Goal: Information Seeking & Learning: Learn about a topic

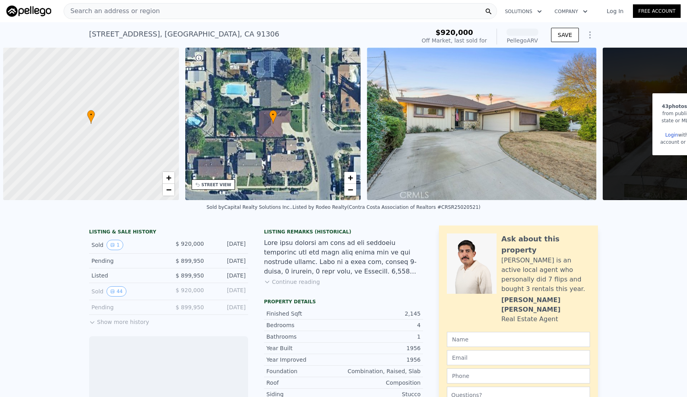
scroll to position [0, 3]
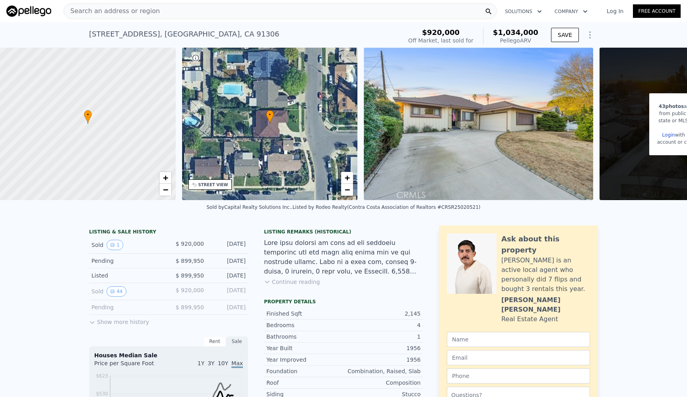
click at [377, 16] on div "Search an address or region" at bounding box center [280, 11] width 433 height 16
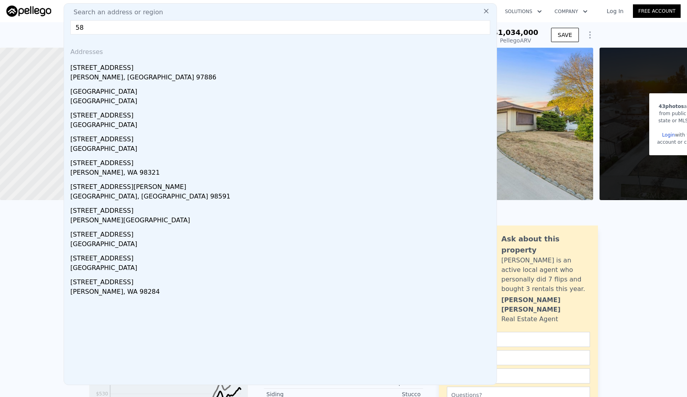
type input "5"
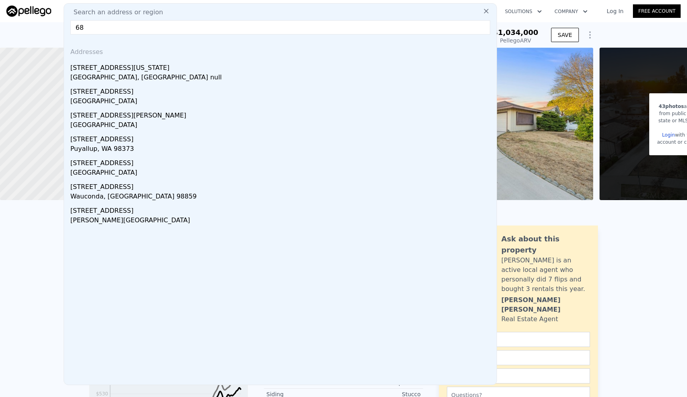
type input "6"
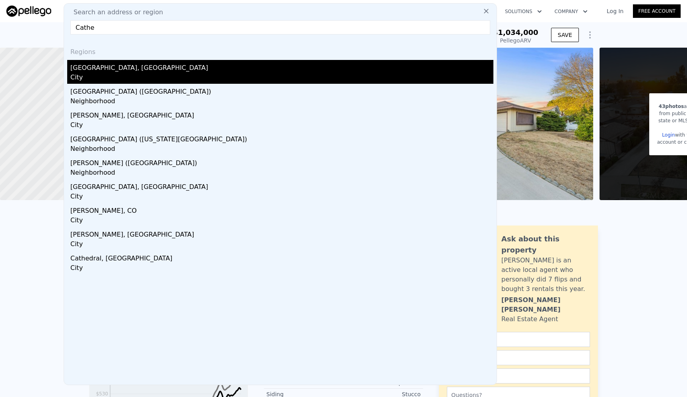
type input "Cathe"
click at [249, 74] on div "City" at bounding box center [281, 78] width 423 height 11
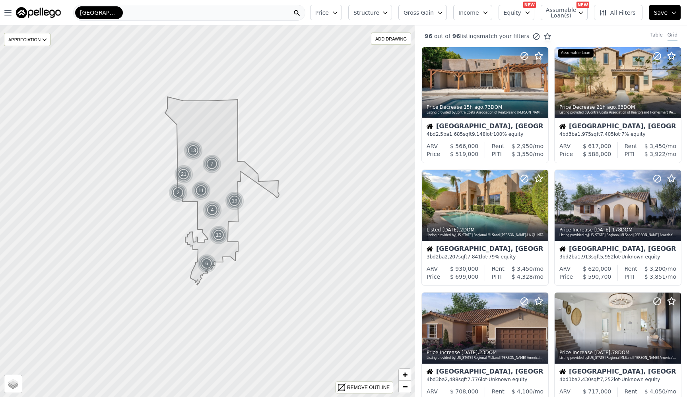
click at [338, 12] on icon "button" at bounding box center [335, 13] width 6 height 6
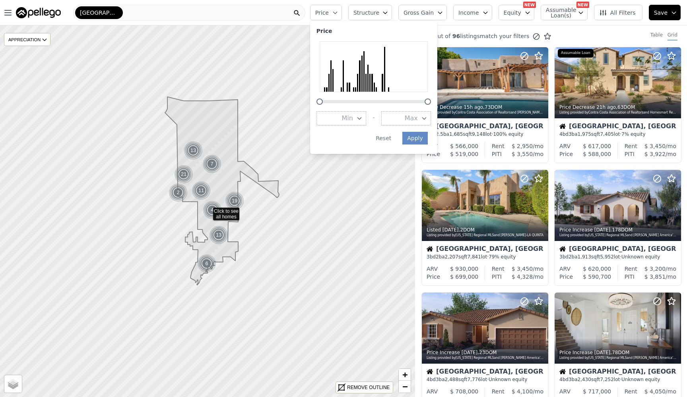
click at [457, 21] on div "Price Price Min - Max Apply Reset Structure Gross Gain Income Equity NEW Assuma…" at bounding box center [497, 12] width 380 height 25
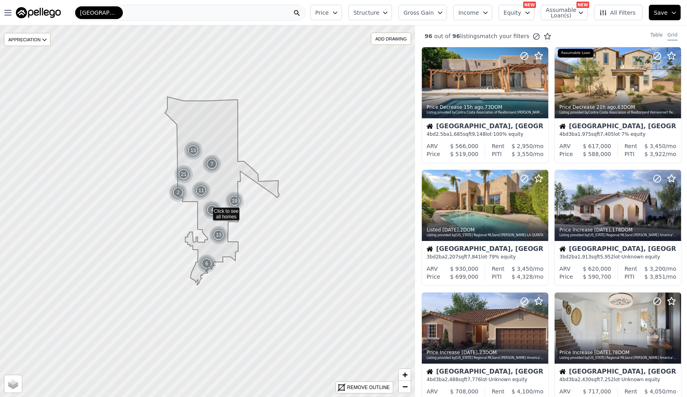
click at [329, 10] on span "Price" at bounding box center [322, 13] width 14 height 8
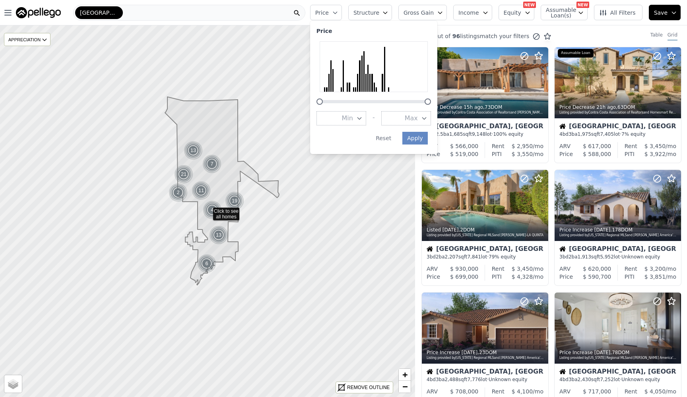
click at [323, 101] on div at bounding box center [319, 102] width 6 height 6
click at [348, 116] on span "Min" at bounding box center [347, 119] width 11 height 10
click at [354, 201] on button "$500K" at bounding box center [341, 204] width 50 height 14
click at [408, 113] on button "Max" at bounding box center [407, 118] width 48 height 14
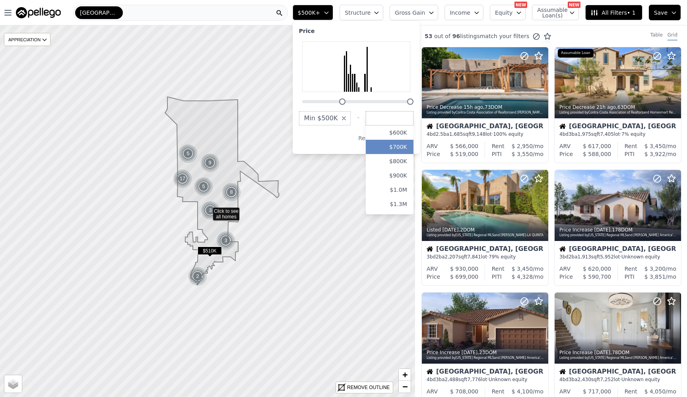
click at [402, 143] on button "$700K" at bounding box center [390, 147] width 48 height 14
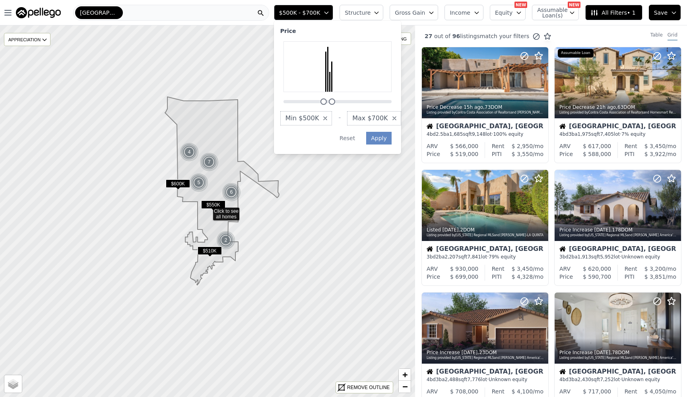
click at [316, 116] on span "Min $500K" at bounding box center [302, 119] width 34 height 10
click at [387, 142] on button "Apply" at bounding box center [378, 138] width 25 height 13
